Goal: Task Accomplishment & Management: Manage account settings

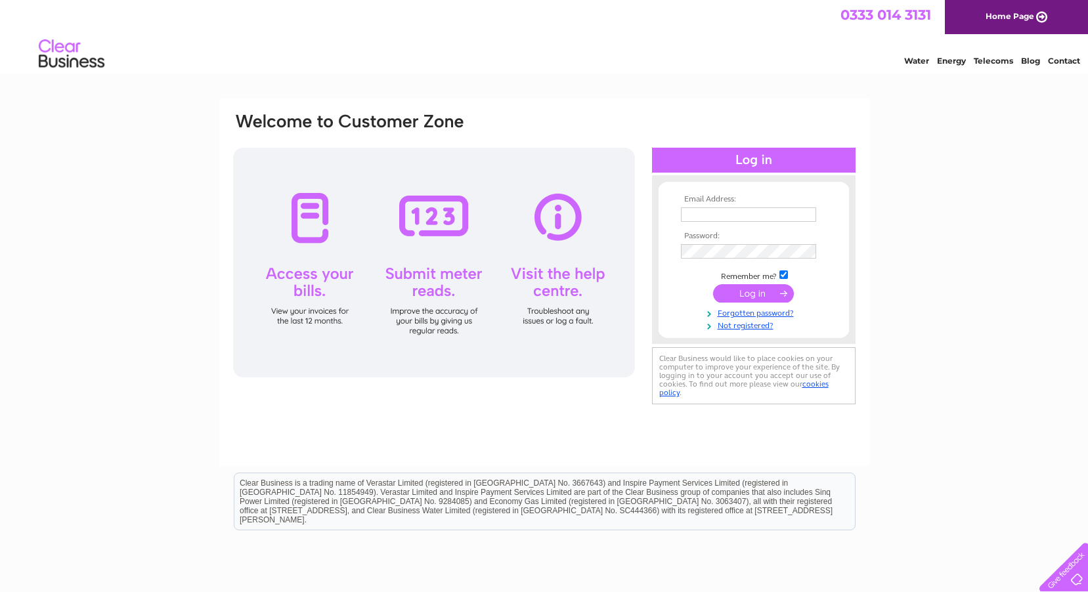
type input "accounts@western-ferries.co.uk"
click at [761, 297] on input "submit" at bounding box center [753, 293] width 81 height 18
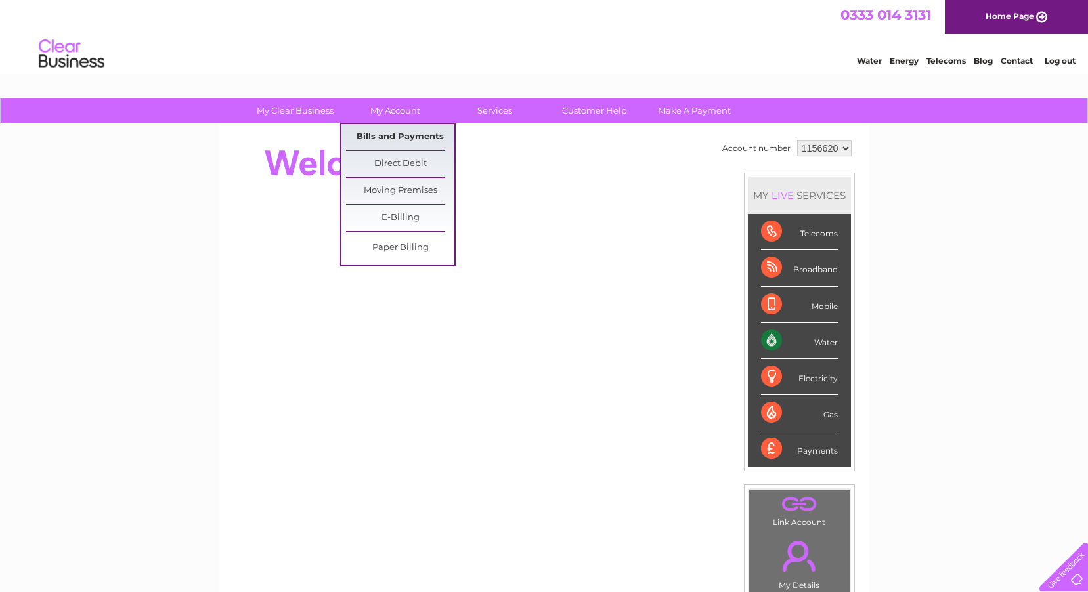
click at [402, 139] on link "Bills and Payments" at bounding box center [400, 137] width 108 height 26
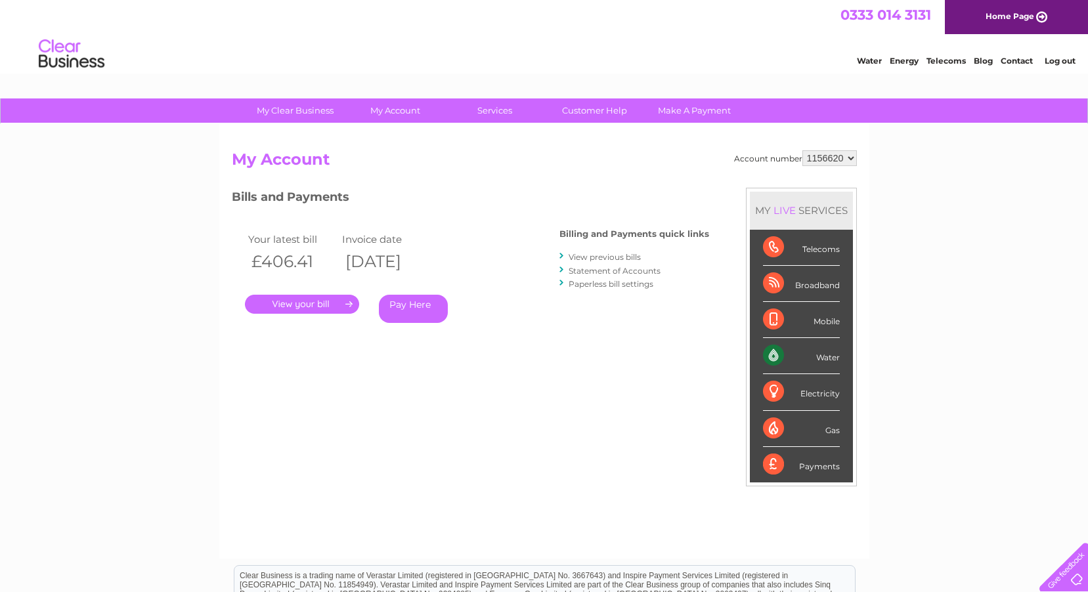
click at [312, 303] on link "." at bounding box center [302, 304] width 114 height 19
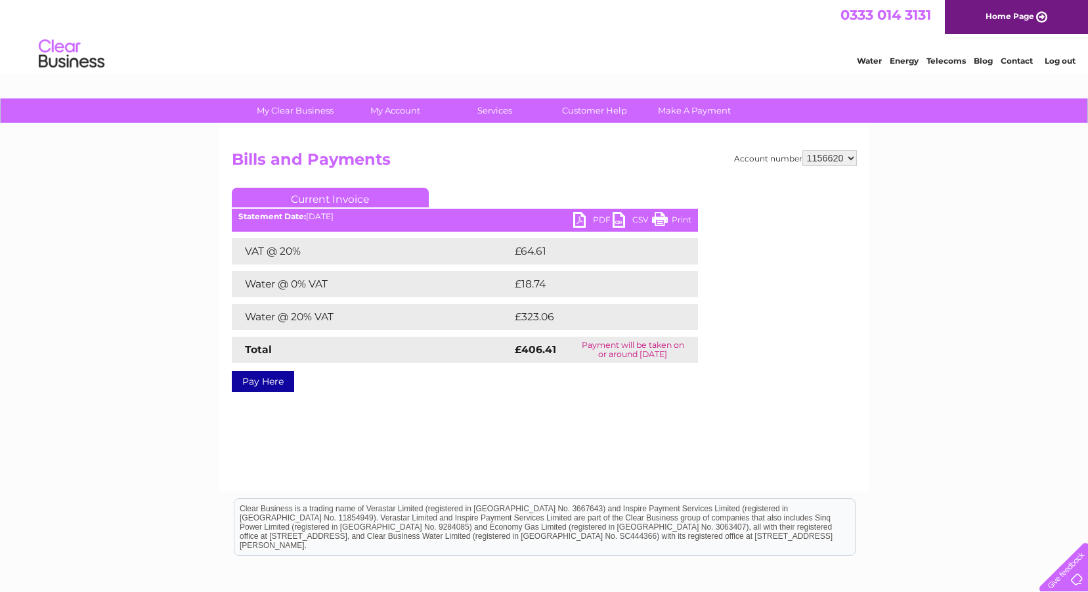
click at [600, 218] on link "PDF" at bounding box center [592, 221] width 39 height 19
